Goal: Information Seeking & Learning: Learn about a topic

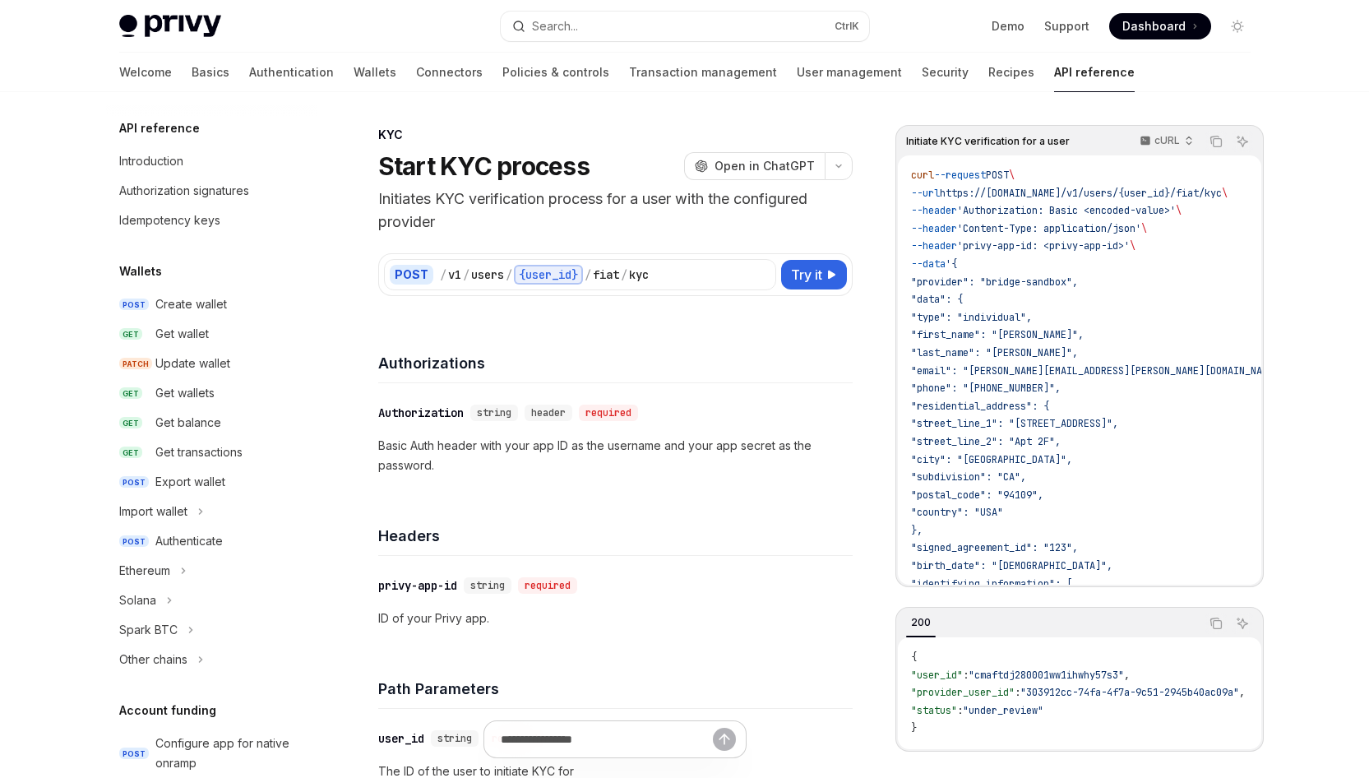
scroll to position [437, 0]
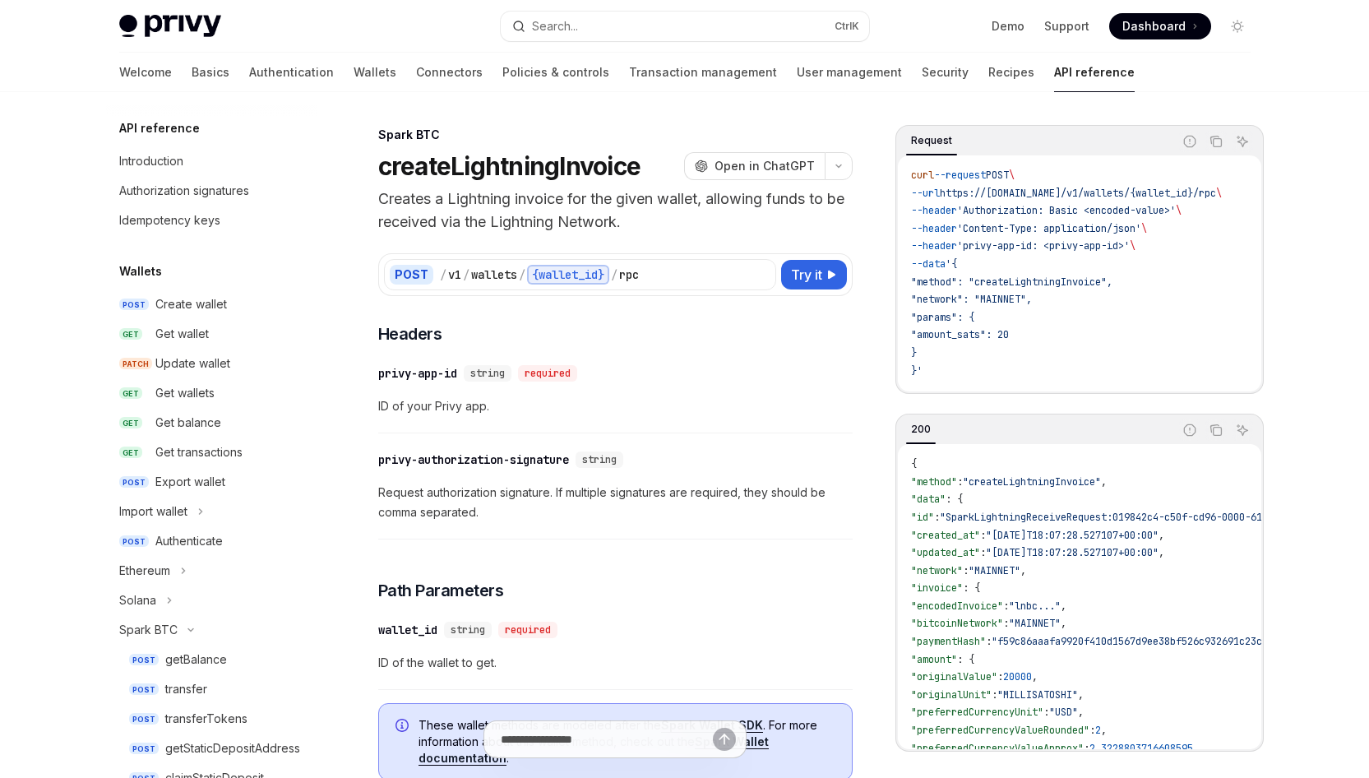
scroll to position [402, 0]
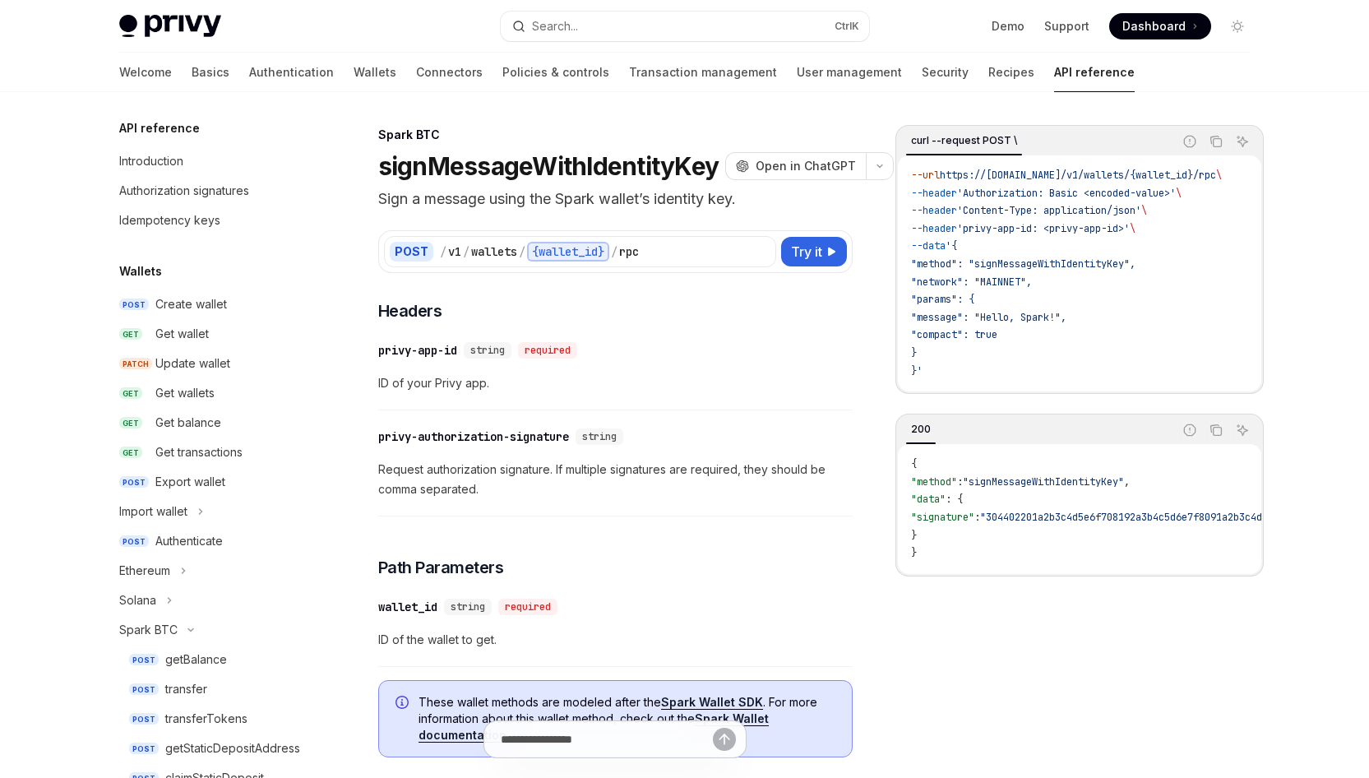
scroll to position [461, 0]
